Goal: Communication & Community: Answer question/provide support

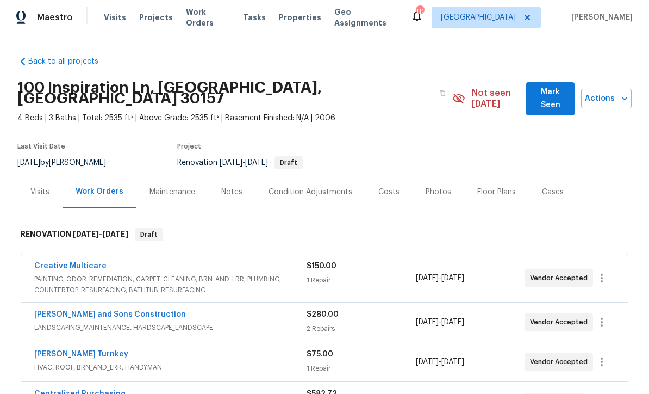
click at [63, 262] on link "Creative Multicare" at bounding box center [70, 266] width 72 height 8
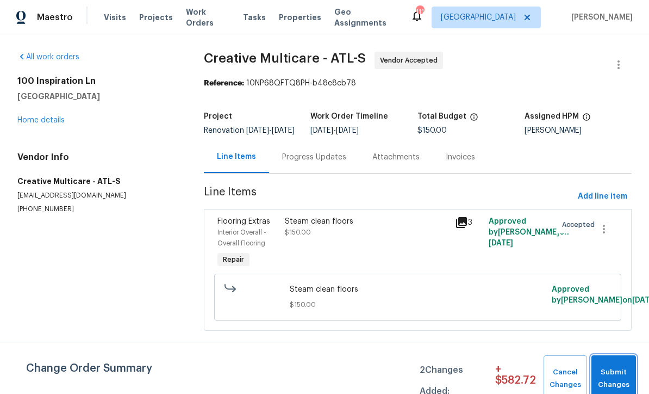
click at [607, 374] on span "Submit Changes" at bounding box center [614, 378] width 34 height 25
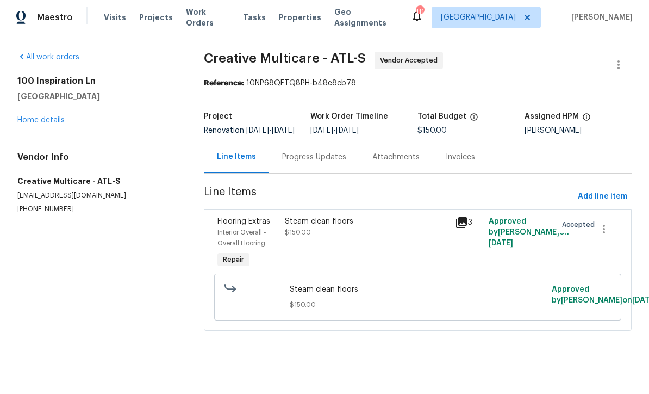
click at [296, 163] on div "Progress Updates" at bounding box center [314, 157] width 64 height 11
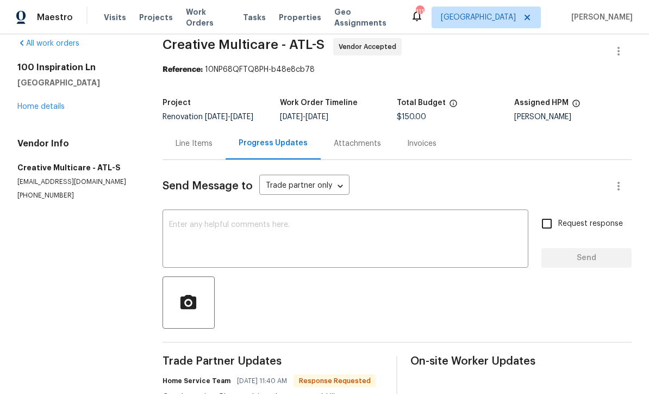
scroll to position [13, 0]
click at [33, 104] on link "Home details" at bounding box center [40, 107] width 47 height 8
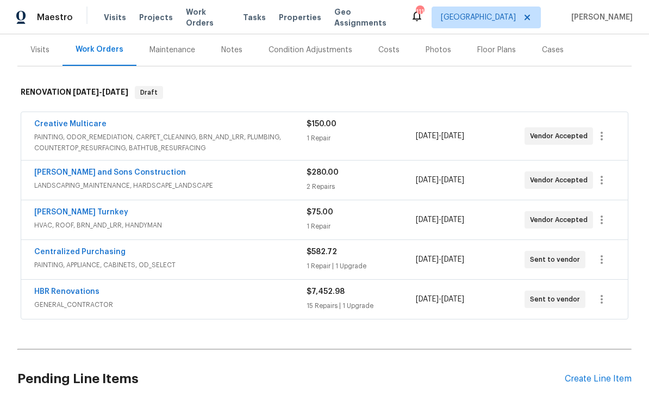
scroll to position [121, 0]
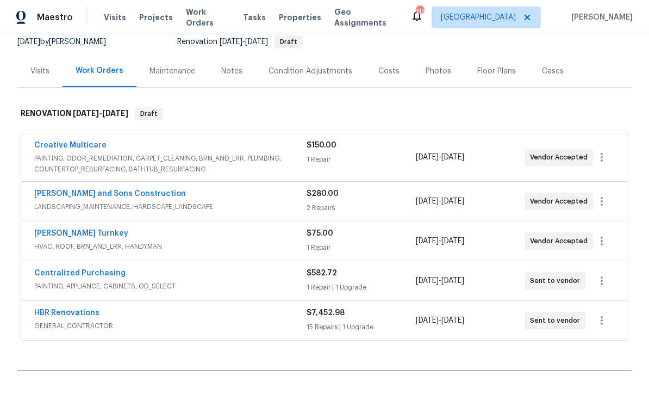
click at [55, 309] on link "HBR Renovations" at bounding box center [66, 313] width 65 height 8
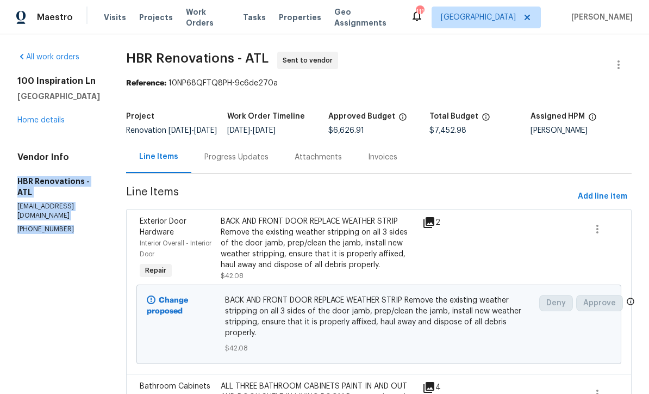
click at [222, 163] on div "Progress Updates" at bounding box center [237, 157] width 64 height 11
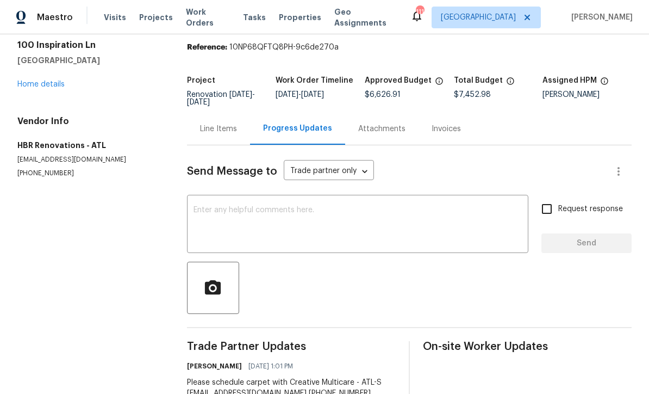
scroll to position [26, 0]
click at [36, 81] on link "Home details" at bounding box center [40, 85] width 47 height 8
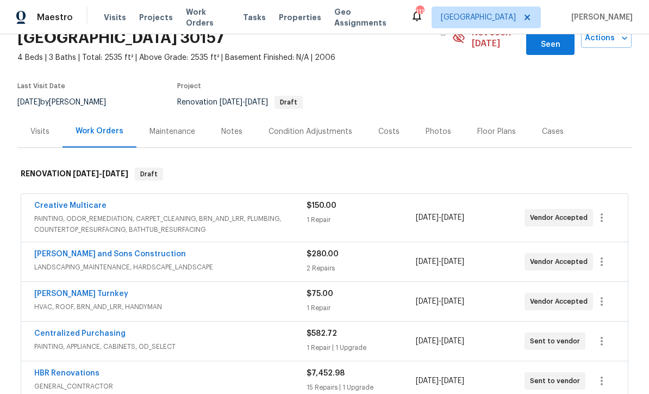
scroll to position [61, 0]
click at [63, 201] on link "Creative Multicare" at bounding box center [70, 205] width 72 height 8
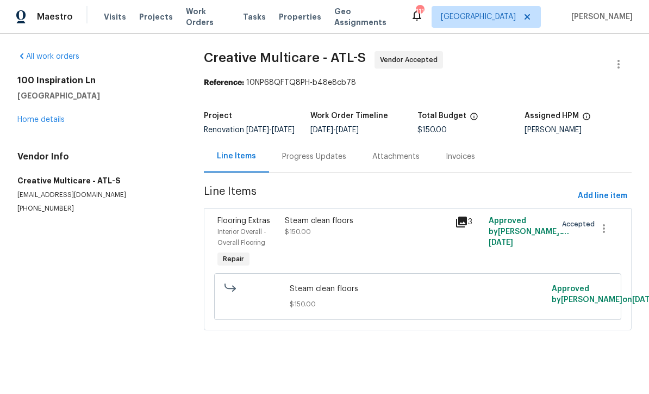
click at [293, 163] on div "Progress Updates" at bounding box center [314, 157] width 64 height 11
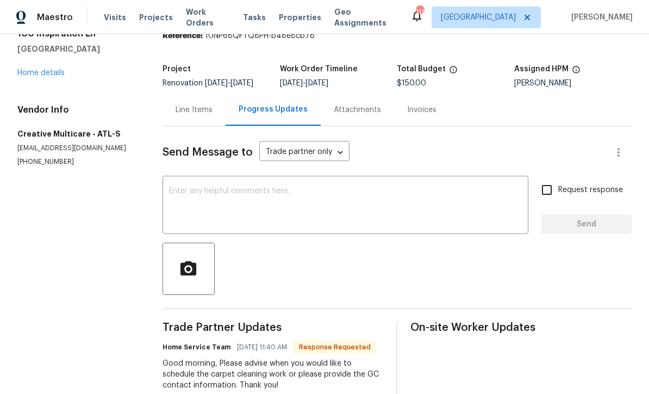
scroll to position [47, 0]
click at [173, 198] on textarea at bounding box center [345, 207] width 353 height 38
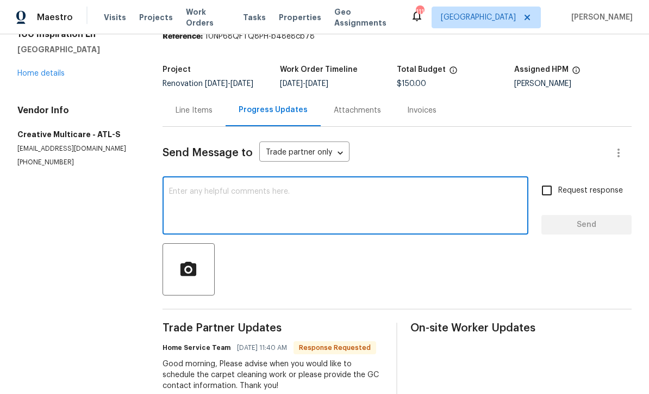
scroll to position [0, 0]
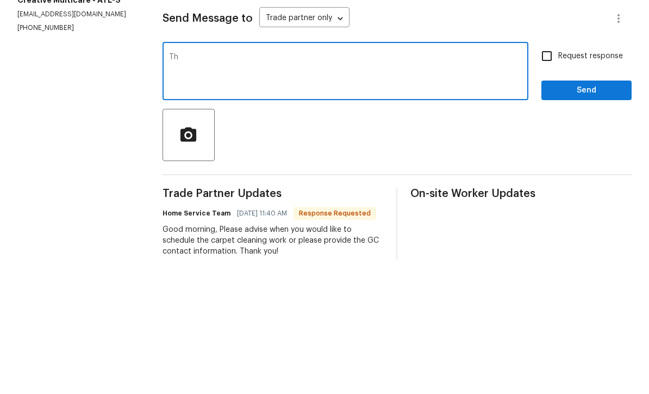
type textarea "T"
paste textarea "HBR Renovations - ATL hbrrenovation@gmail.com (404) 718-0382"
type textarea "Please contact GC for scheduling HBR Renovations - ATL hbrrenovation@gmail.com …"
click at [548, 179] on input "Request response" at bounding box center [547, 190] width 23 height 23
checkbox input "true"
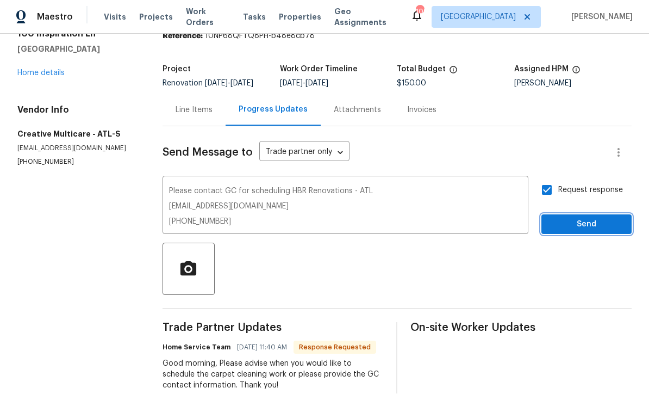
click at [578, 218] on span "Send" at bounding box center [586, 225] width 73 height 14
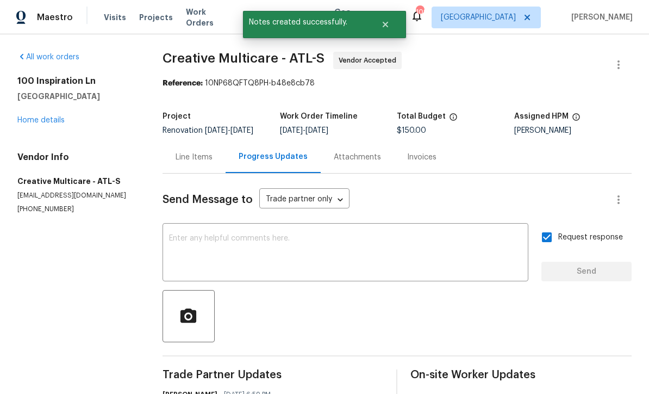
click at [29, 116] on link "Home details" at bounding box center [40, 120] width 47 height 8
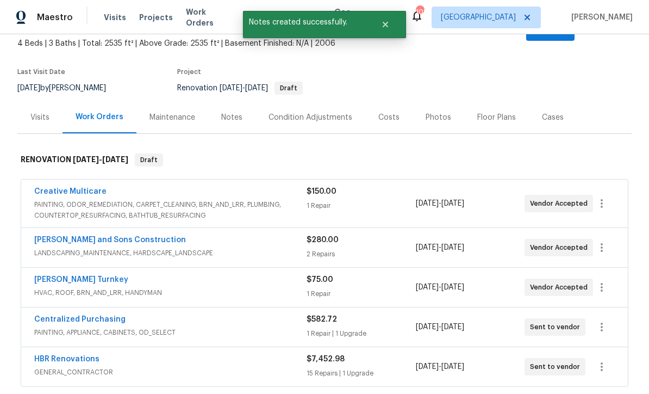
scroll to position [81, 0]
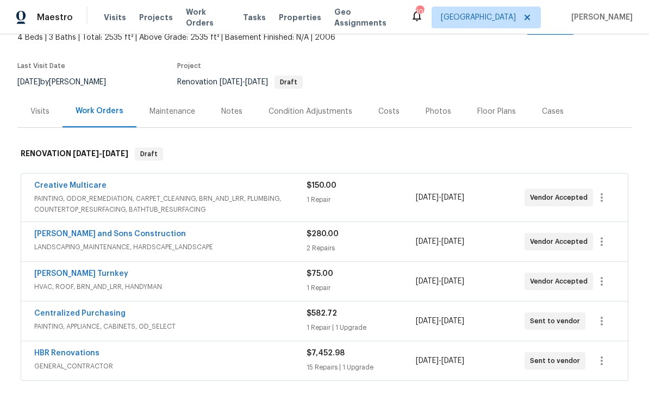
click at [61, 349] on link "HBR Renovations" at bounding box center [66, 353] width 65 height 8
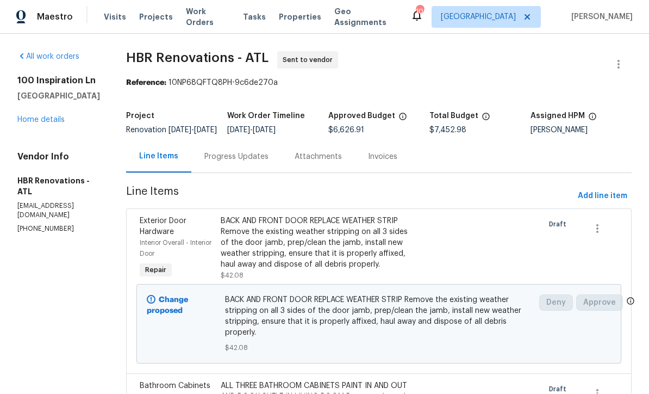
scroll to position [1, 0]
click at [221, 161] on div "Progress Updates" at bounding box center [237, 157] width 64 height 11
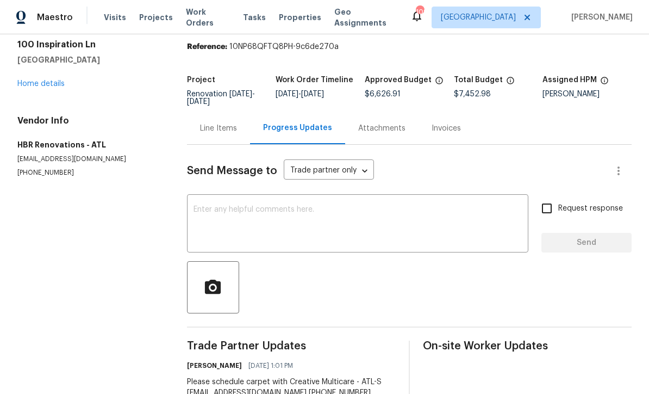
scroll to position [36, 0]
click at [205, 207] on textarea at bounding box center [358, 225] width 329 height 38
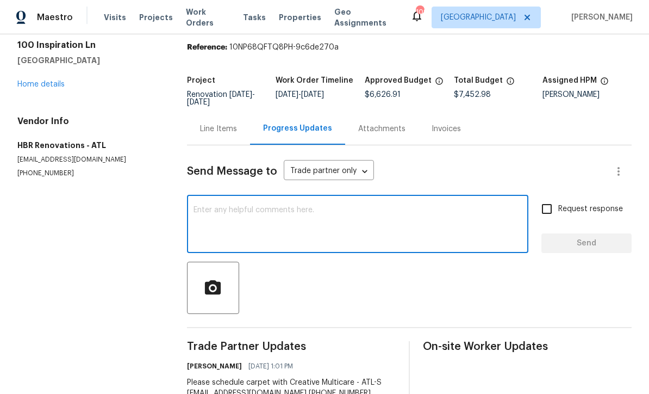
scroll to position [0, 0]
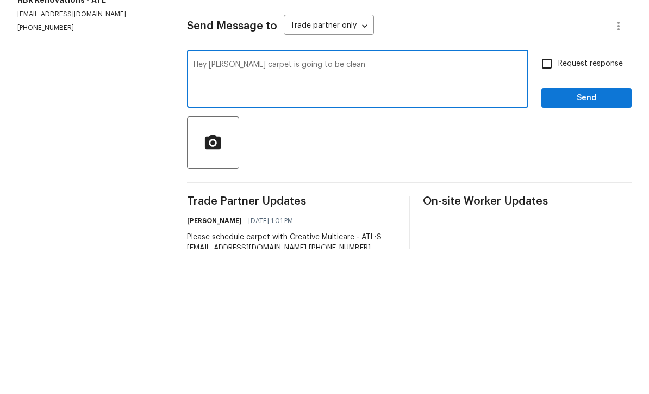
type textarea "Hey Wendy carpet is going to be clean"
click at [556, 197] on input "Request response" at bounding box center [547, 208] width 23 height 23
checkbox input "true"
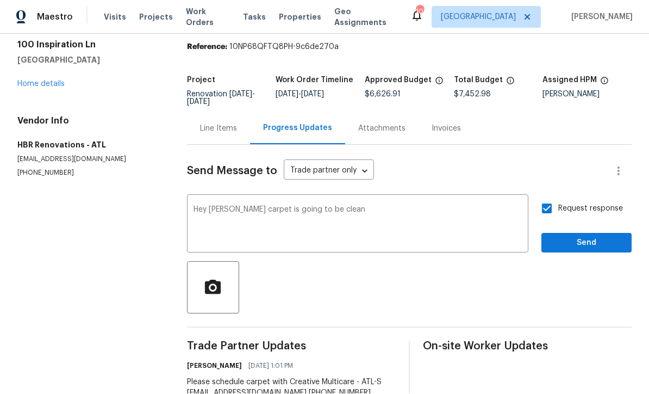
click at [341, 206] on textarea "Hey Wendy carpet is going to be clean" at bounding box center [358, 225] width 329 height 38
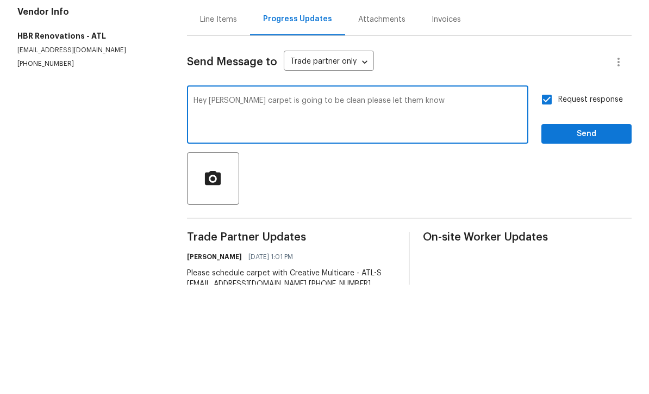
click at [362, 206] on textarea "Hey Wendy carpet is going to be clean please let them know" at bounding box center [358, 225] width 329 height 38
click at [443, 206] on textarea "Hey Wendy carpet is going to be clean please your guys let them know" at bounding box center [358, 225] width 329 height 38
click at [359, 206] on textarea "Hey Wendy carpet is going to be clean please your guys" at bounding box center [358, 225] width 329 height 38
click at [410, 206] on textarea "Hey Wendy carpet is going to be clean please let your guys" at bounding box center [358, 225] width 329 height 38
click at [310, 206] on textarea "Hey Wendy carpet is going to be clean please" at bounding box center [358, 225] width 329 height 38
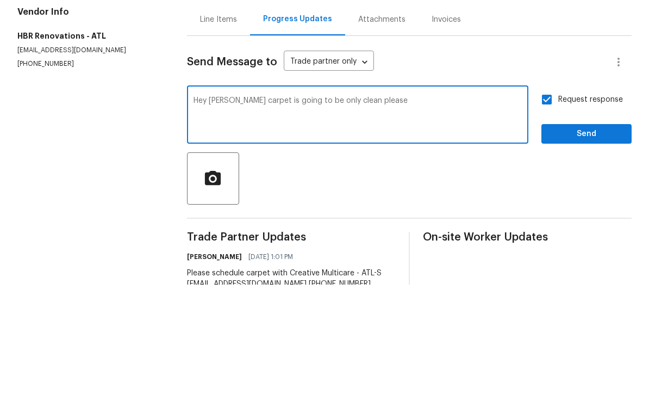
click at [380, 206] on textarea "Hey Wendy carpet is going to be only clean please" at bounding box center [358, 225] width 329 height 38
type textarea "Hey Wendy carpet is going to be only clean"
click at [548, 197] on input "Request response" at bounding box center [547, 208] width 23 height 23
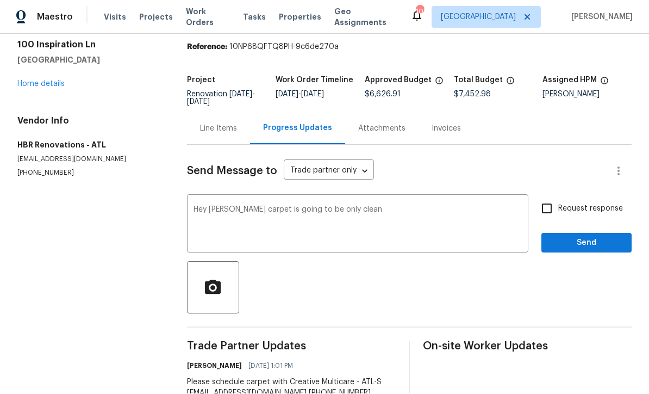
click at [547, 197] on input "Request response" at bounding box center [547, 208] width 23 height 23
checkbox input "true"
click at [573, 237] on span "Send" at bounding box center [586, 244] width 73 height 14
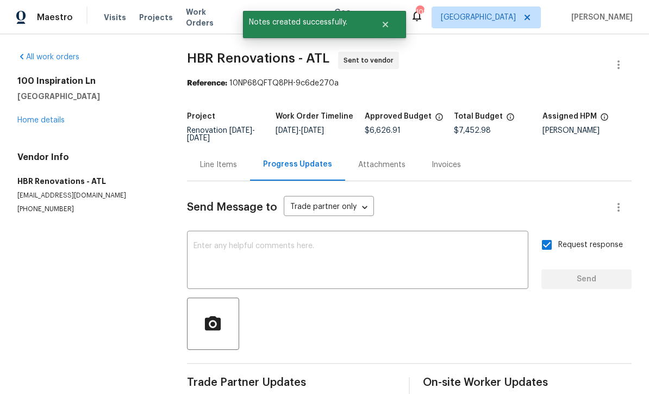
click at [40, 116] on link "Home details" at bounding box center [40, 120] width 47 height 8
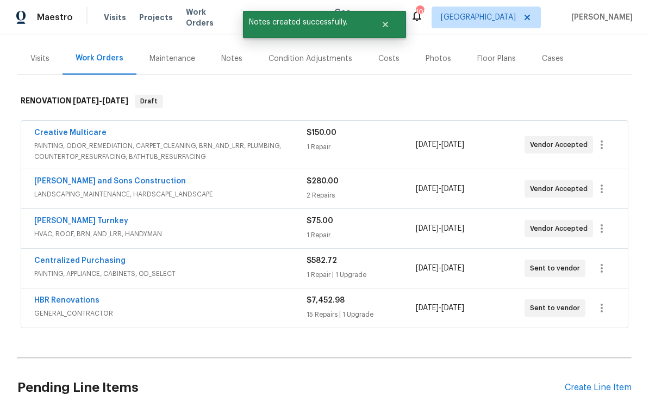
scroll to position [137, 0]
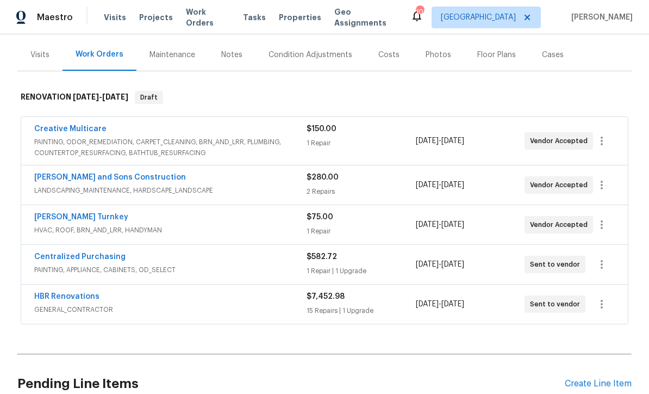
click at [51, 213] on link "Davis Turnkey" at bounding box center [81, 217] width 94 height 8
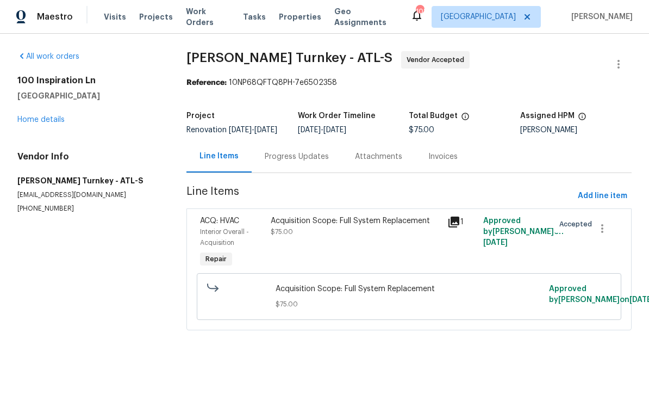
click at [279, 163] on div "Progress Updates" at bounding box center [297, 157] width 64 height 11
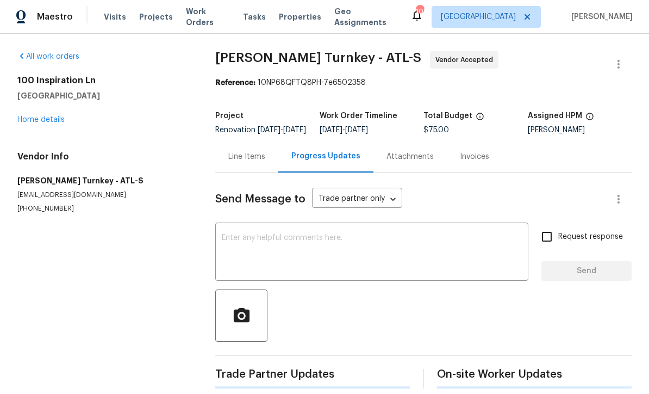
scroll to position [1, 0]
click at [231, 244] on textarea at bounding box center [372, 253] width 300 height 38
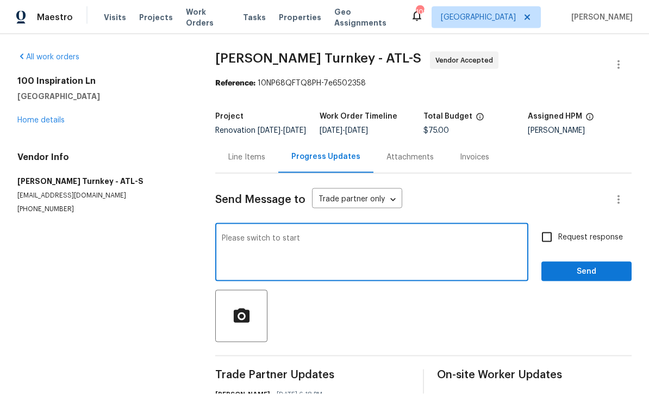
scroll to position [36, 0]
click at [304, 234] on textarea "Please switch to start" at bounding box center [372, 253] width 300 height 38
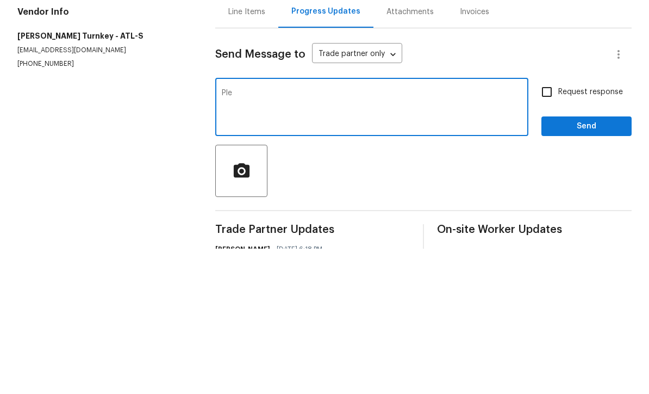
type textarea "Pl"
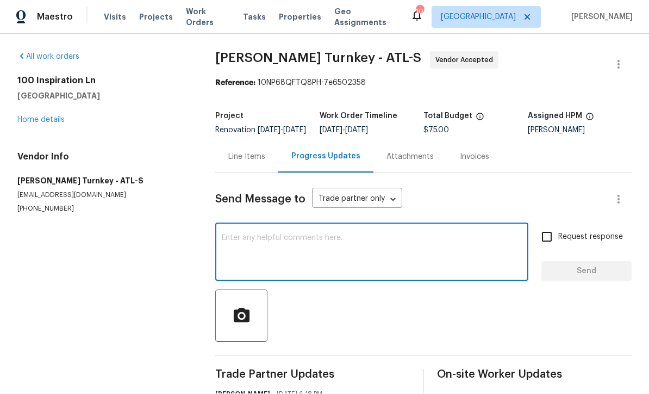
scroll to position [0, 0]
click at [39, 116] on link "Home details" at bounding box center [40, 120] width 47 height 8
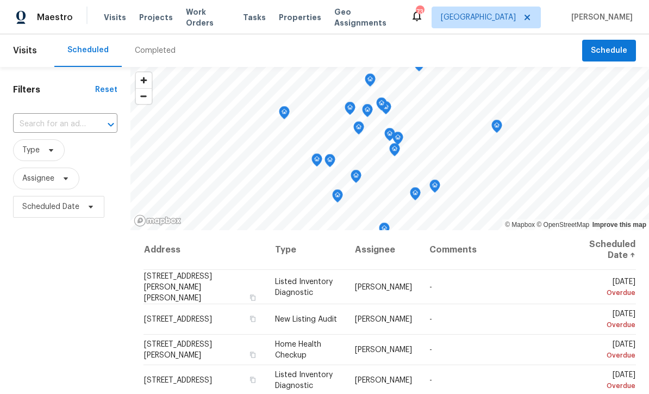
scroll to position [349, 0]
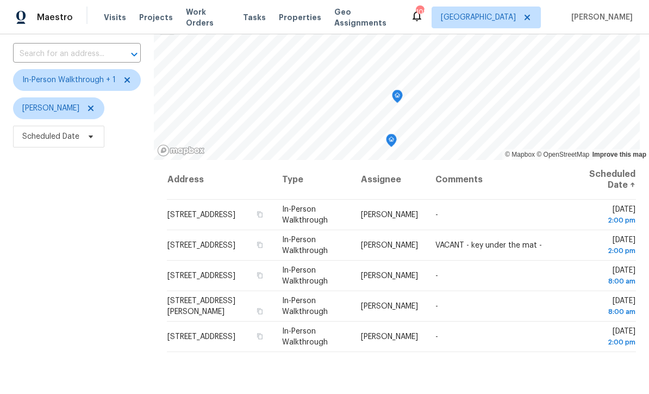
scroll to position [71, 0]
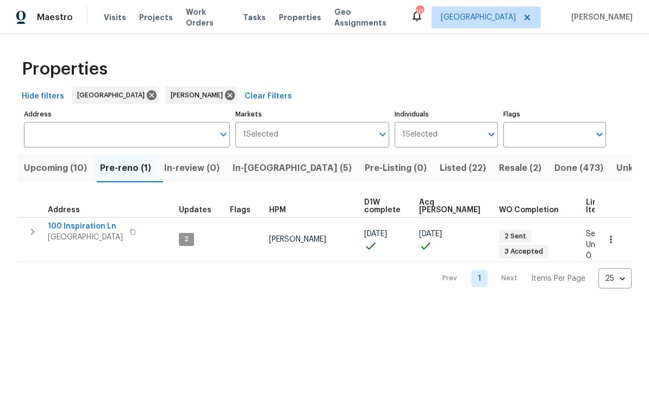
click at [51, 176] on button "Upcoming (10)" at bounding box center [55, 168] width 76 height 28
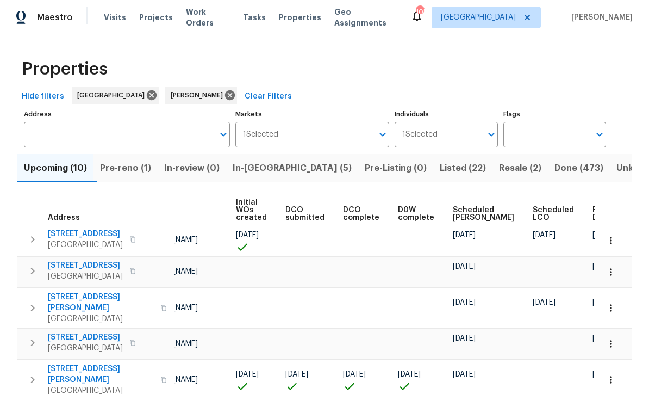
scroll to position [0, 77]
click at [593, 211] on span "Ready Date" at bounding box center [605, 213] width 24 height 15
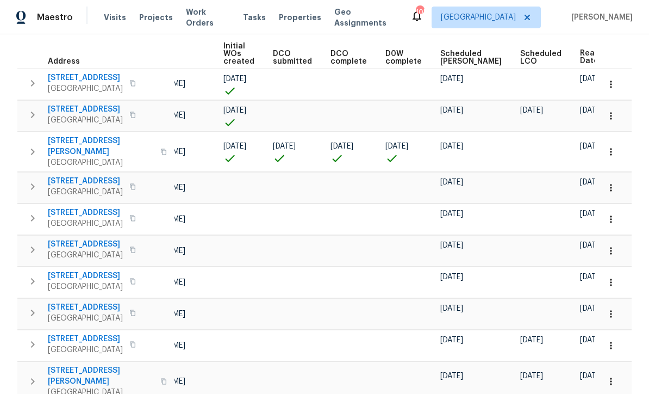
scroll to position [155, 0]
